Goal: Task Accomplishment & Management: Use online tool/utility

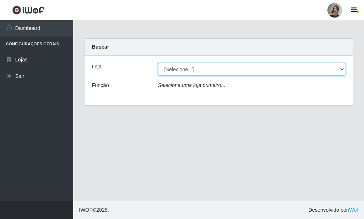
click at [342, 68] on select "[Selecione...] Supermercado Sao Francisco - Amarante" at bounding box center [252, 69] width 188 height 13
select select "383"
click at [158, 63] on select "[Selecione...] Supermercado Sao Francisco - Amarante" at bounding box center [252, 69] width 188 height 13
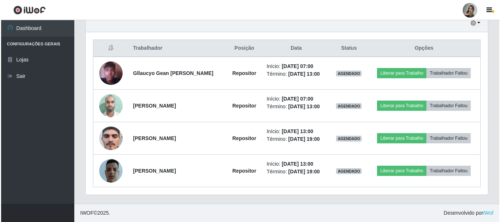
scroll to position [152, 403]
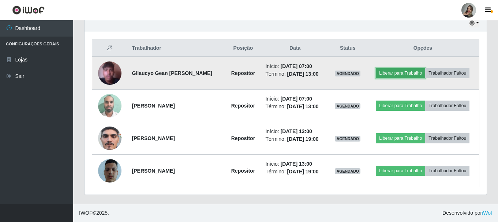
click at [364, 73] on button "Liberar para Trabalho" at bounding box center [400, 73] width 49 height 10
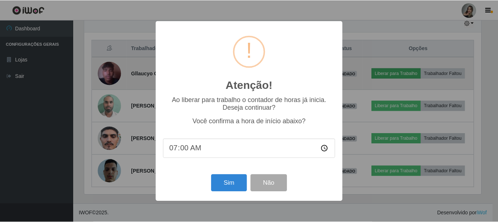
scroll to position [152, 399]
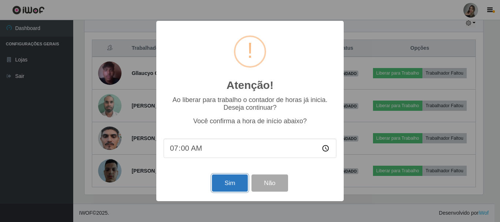
click at [233, 182] on button "Sim" at bounding box center [230, 183] width 36 height 17
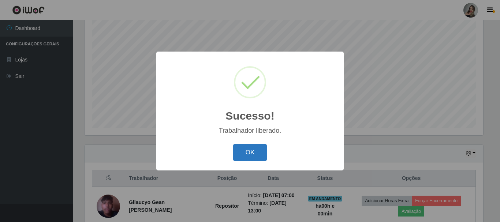
click at [261, 156] on button "OK" at bounding box center [250, 152] width 34 height 17
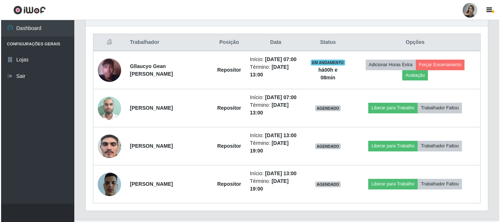
scroll to position [274, 0]
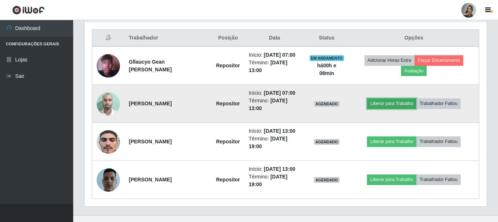
click at [364, 104] on button "Liberar para Trabalho" at bounding box center [391, 104] width 49 height 10
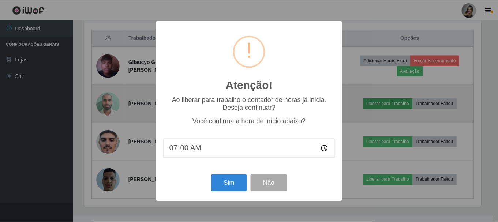
scroll to position [152, 399]
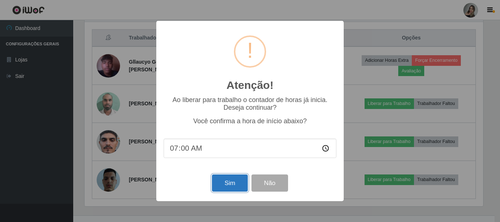
click at [218, 185] on button "Sim" at bounding box center [230, 183] width 36 height 17
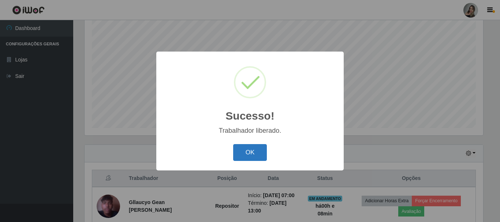
click at [236, 159] on button "OK" at bounding box center [250, 152] width 34 height 17
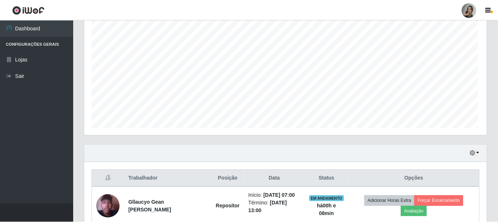
scroll to position [152, 403]
